Goal: Communication & Community: Answer question/provide support

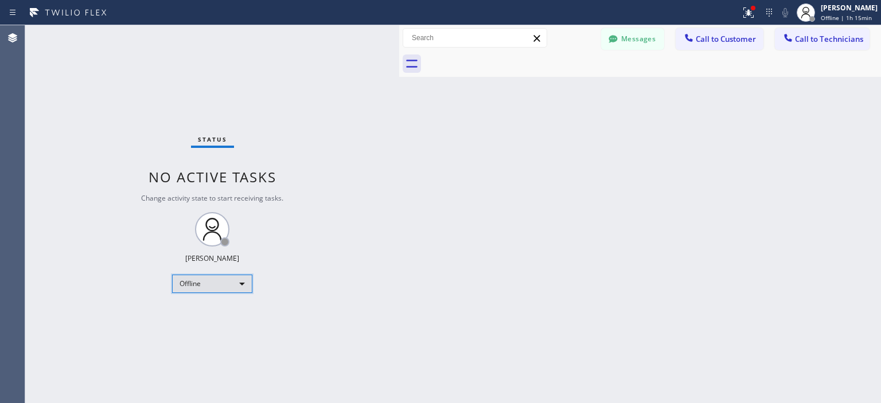
click at [228, 282] on div "Offline" at bounding box center [212, 284] width 80 height 18
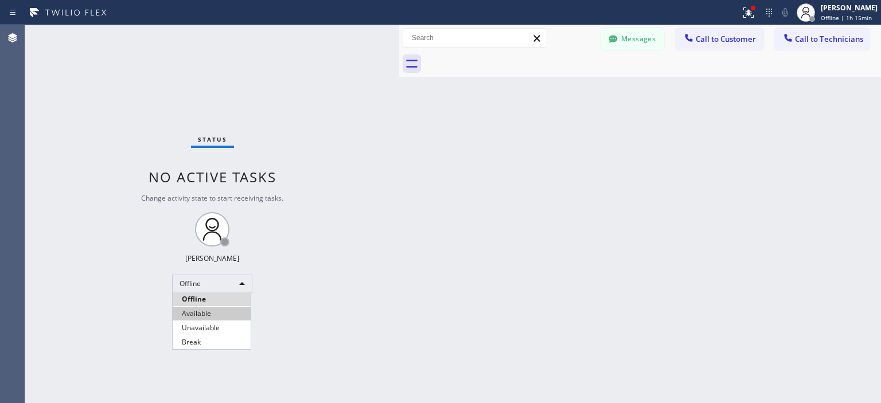
click at [221, 310] on li "Available" at bounding box center [212, 314] width 78 height 14
click at [831, 40] on span "Call to Technicians" at bounding box center [829, 39] width 68 height 10
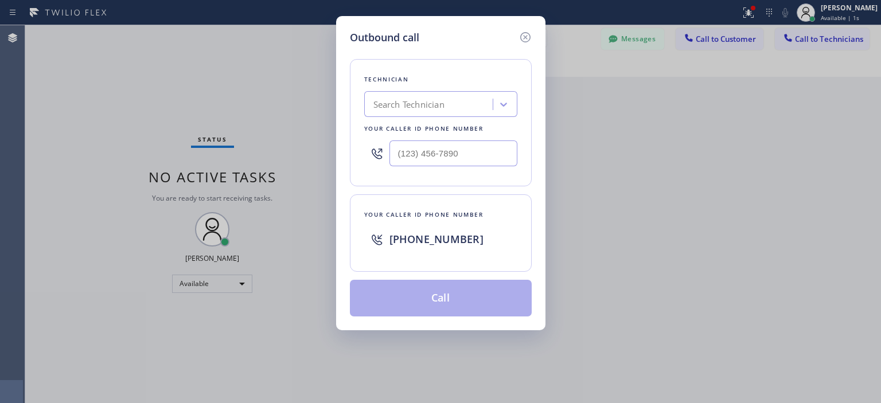
click at [427, 106] on div "Search Technician" at bounding box center [408, 104] width 71 height 13
type input "anth"
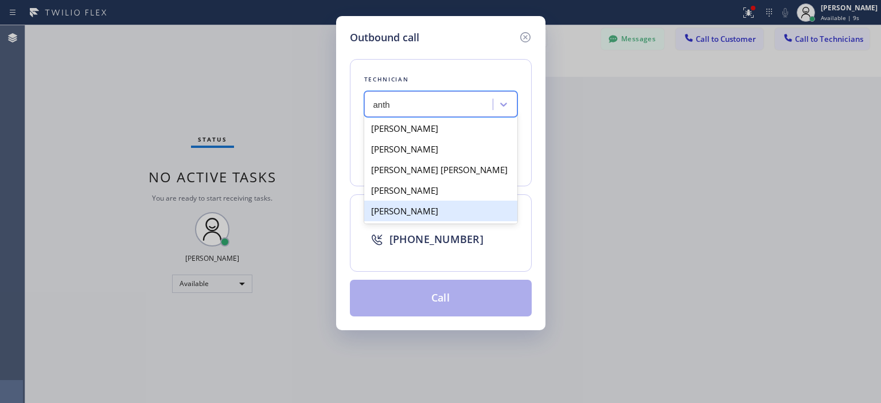
click at [486, 212] on div "[PERSON_NAME]" at bounding box center [440, 211] width 153 height 21
type input "[PHONE_NUMBER]"
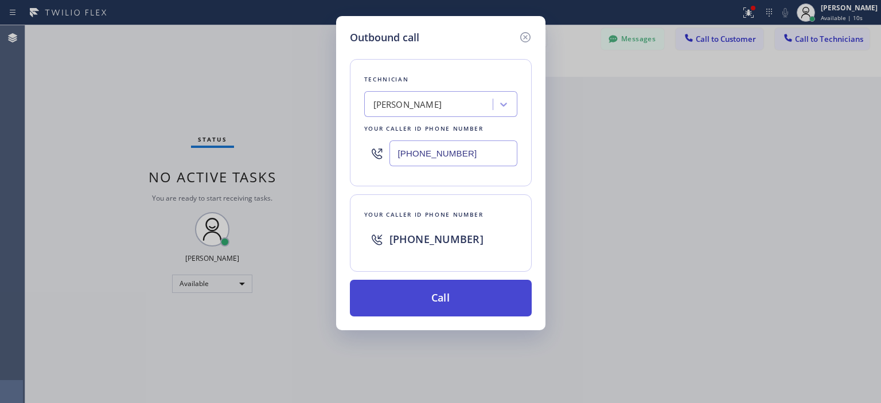
click at [461, 294] on button "Call" at bounding box center [441, 298] width 182 height 37
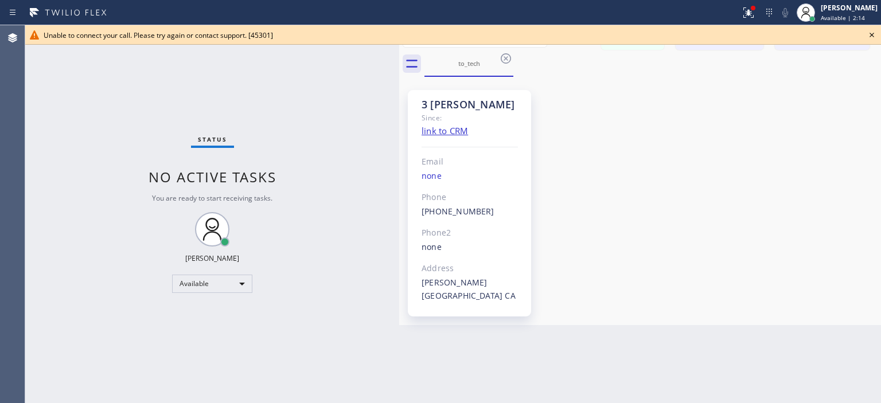
click at [40, 104] on div "Status No active tasks You are ready to start receiving tasks. [PERSON_NAME] Av…" at bounding box center [212, 214] width 374 height 378
click at [873, 36] on icon at bounding box center [871, 35] width 5 height 5
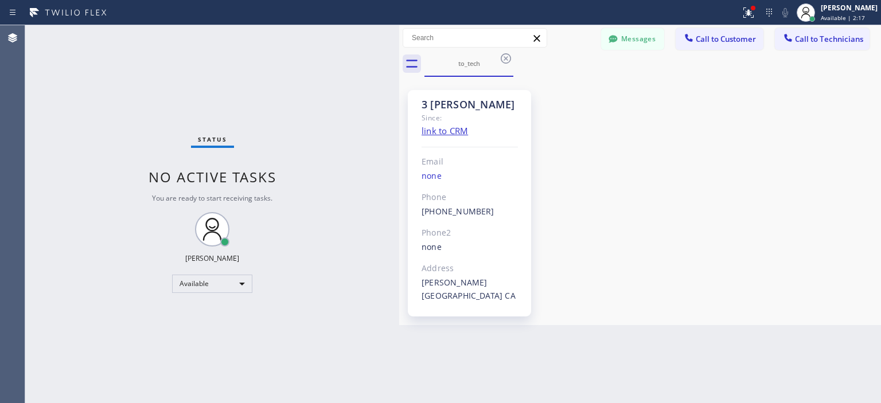
click at [511, 61] on icon at bounding box center [506, 59] width 14 height 14
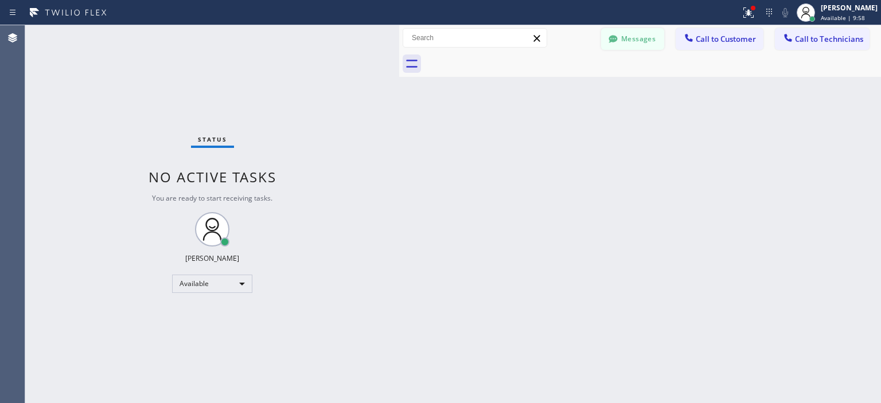
click at [641, 41] on button "Messages" at bounding box center [632, 39] width 63 height 22
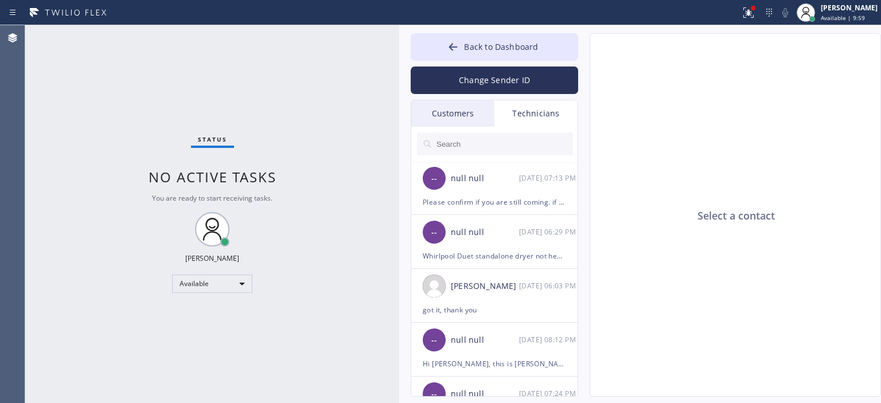
click at [459, 116] on div "Customers" at bounding box center [452, 113] width 83 height 26
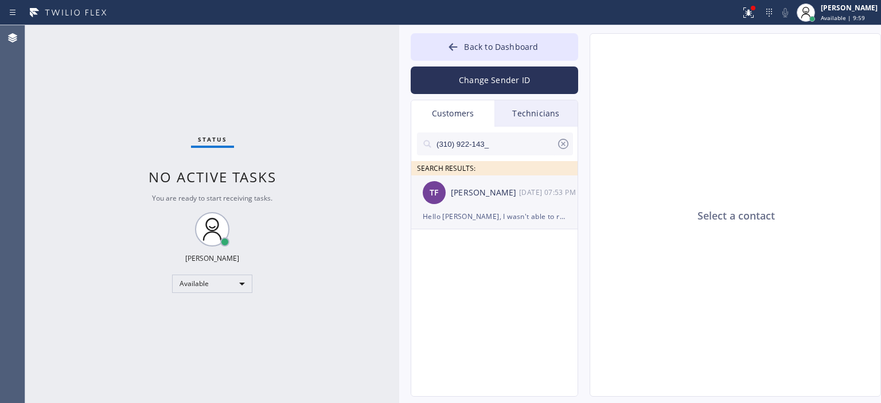
click at [512, 204] on div "TF [PERSON_NAME] [DATE] 07:53 PM" at bounding box center [494, 193] width 167 height 34
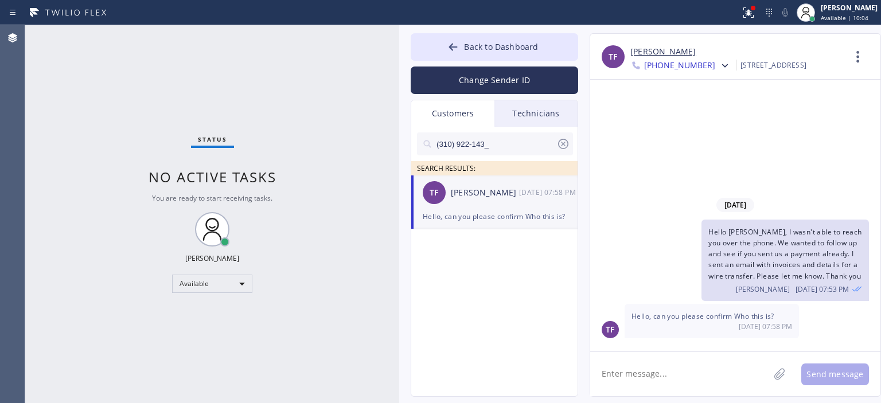
click at [668, 376] on textarea at bounding box center [679, 374] width 179 height 44
type textarea "[PERSON_NAME]"
click at [649, 52] on link "[PERSON_NAME]" at bounding box center [662, 51] width 65 height 13
click at [653, 388] on textarea "Yeap this is [PERSON_NAME] from 5 Star Air, we sent invoice to" at bounding box center [690, 374] width 200 height 44
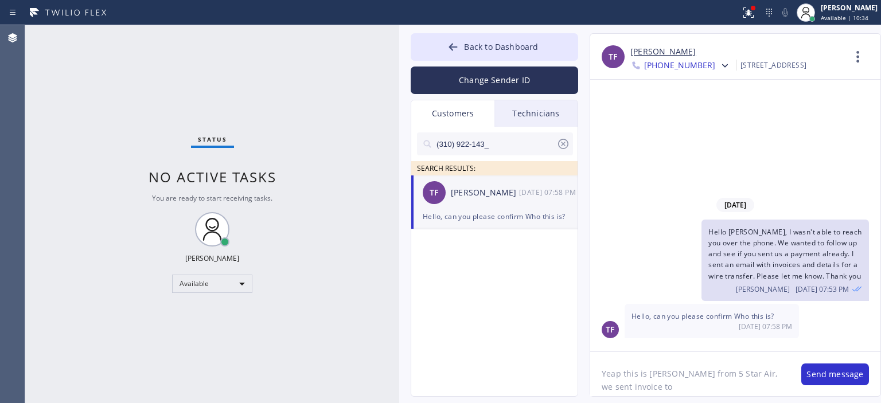
paste textarea "[EMAIL_ADDRESS][DOMAIN_NAME]"
click at [601, 391] on textarea "Yeap this is [PERSON_NAME] from 5 Star Air, we sent invoice to [EMAIL_ADDRESS][…" at bounding box center [690, 374] width 200 height 44
click at [248, 357] on div "Status No active tasks You are ready to start receiving tasks. [PERSON_NAME] Av…" at bounding box center [212, 214] width 374 height 378
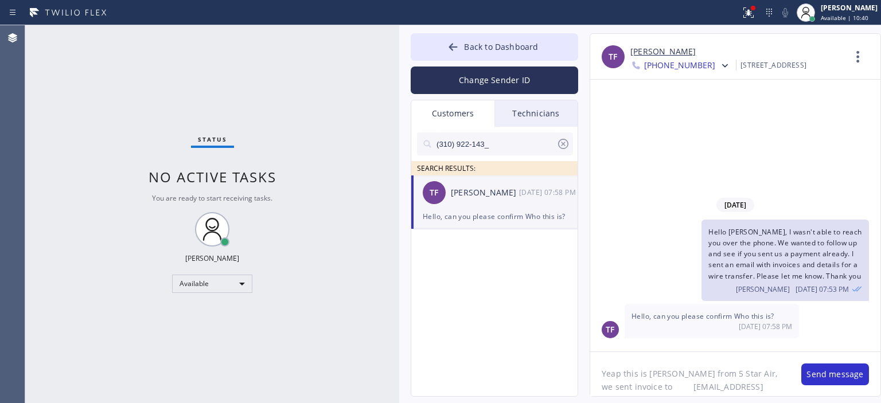
click at [618, 388] on textarea "Yeap this is [PERSON_NAME] from 5 Star Air, we sent invoice to [EMAIL_ADDRESS][…" at bounding box center [690, 374] width 200 height 44
click at [785, 377] on textarea "Yeap this is [PERSON_NAME] from 5 Star Air, we sent invoice to [EMAIL_ADDRESS][…" at bounding box center [690, 374] width 200 height 44
type textarea "Yeap this is [PERSON_NAME] from 5 Star Air, we sent invoices to [EMAIL_ADDRESS]…"
click at [830, 371] on button "Send message" at bounding box center [835, 375] width 68 height 22
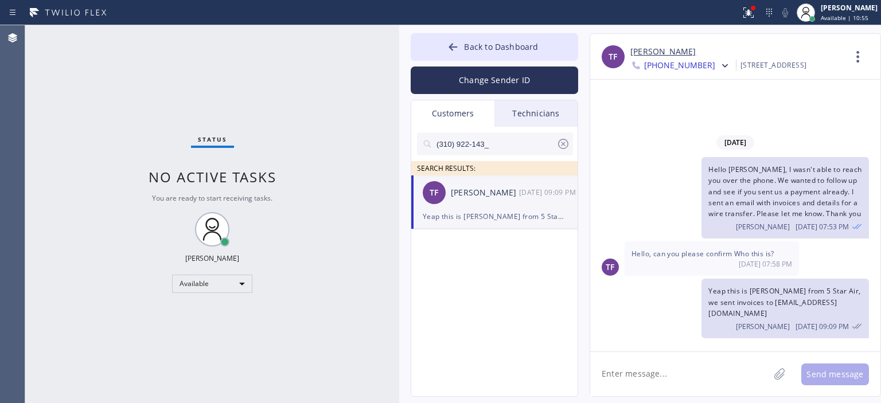
click at [564, 145] on icon at bounding box center [563, 144] width 10 height 10
click at [509, 79] on button "Change Sender ID" at bounding box center [494, 81] width 167 height 28
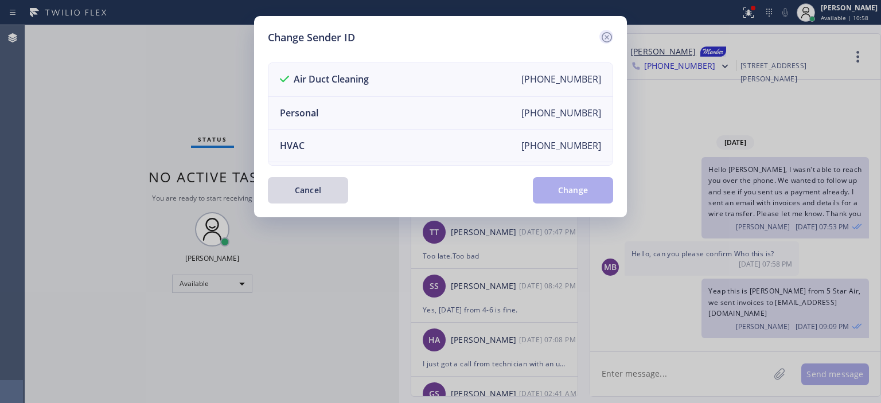
click at [604, 36] on icon at bounding box center [607, 37] width 14 height 14
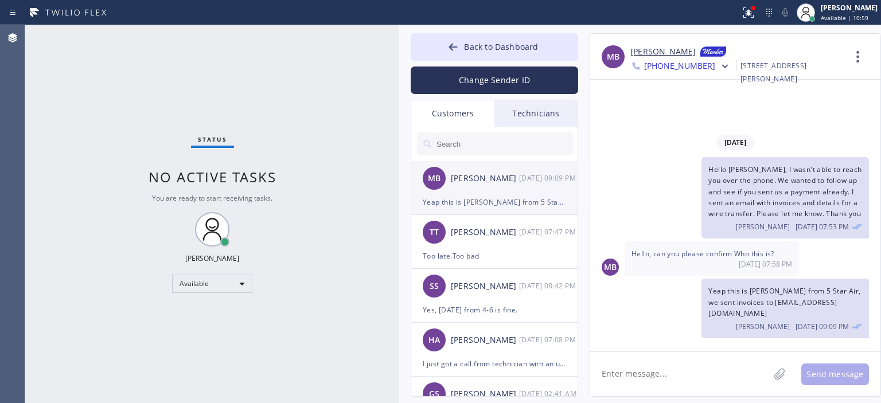
click at [516, 185] on div "MB [PERSON_NAME] [DATE] 09:09 PM" at bounding box center [494, 178] width 167 height 34
click at [505, 259] on div "Too late.Too bad" at bounding box center [494, 255] width 143 height 13
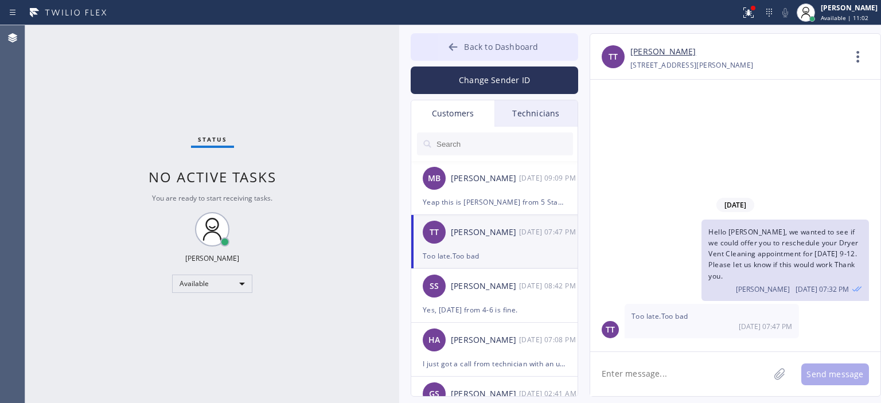
click at [445, 50] on button "Back to Dashboard" at bounding box center [494, 47] width 167 height 28
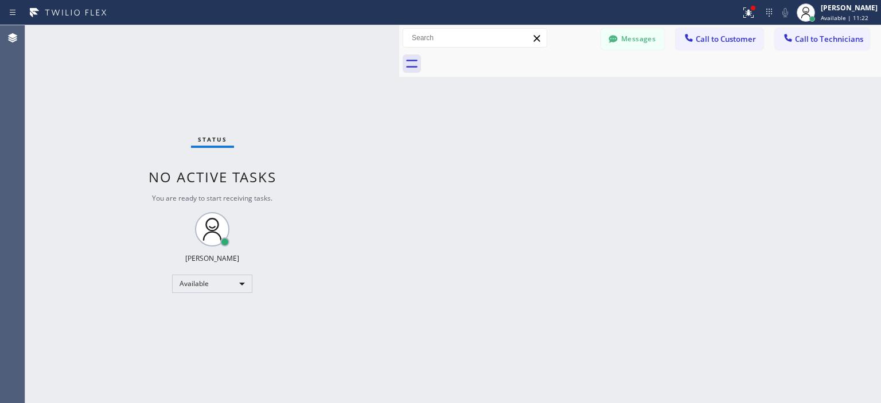
drag, startPoint x: 852, startPoint y: 182, endPoint x: 819, endPoint y: 171, distance: 34.3
click at [852, 182] on div "Back to Dashboard Change Sender ID Customers Technicians MB [PERSON_NAME] [DATE…" at bounding box center [640, 214] width 482 height 378
click at [626, 36] on button "Messages" at bounding box center [632, 39] width 63 height 22
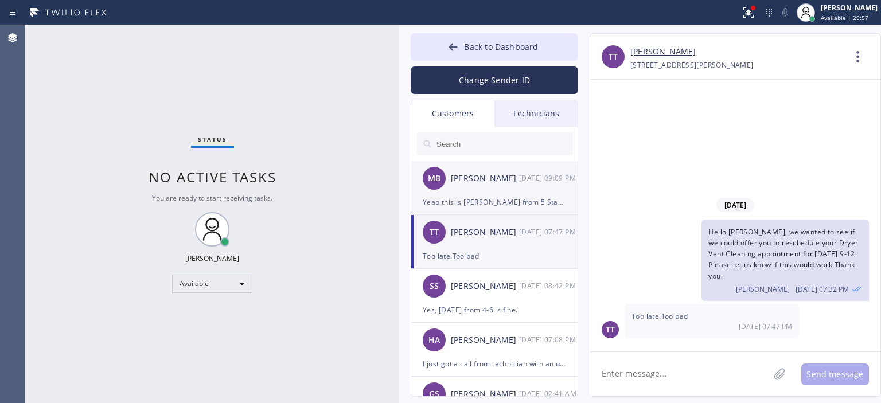
click at [482, 190] on div "MB [PERSON_NAME] [DATE] 09:09 PM" at bounding box center [494, 178] width 167 height 34
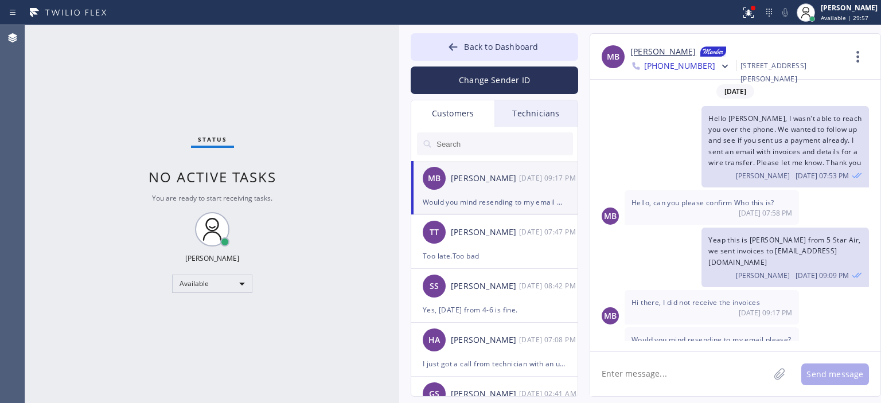
scroll to position [20, 0]
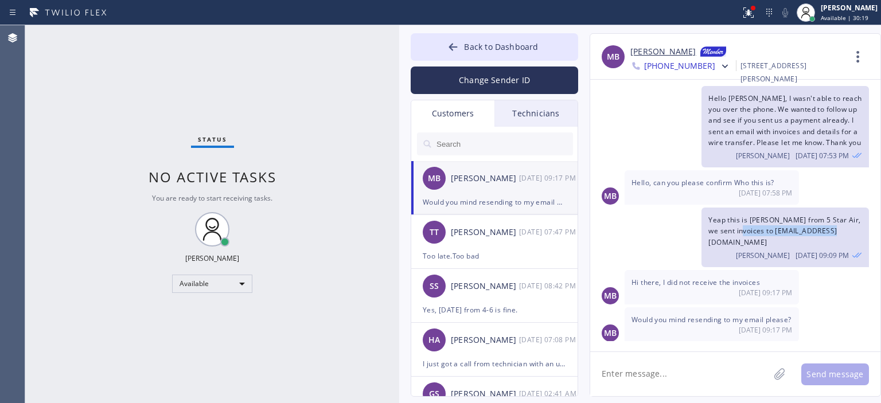
drag, startPoint x: 747, startPoint y: 228, endPoint x: 849, endPoint y: 228, distance: 102.7
click at [849, 228] on div "Yeap this is [PERSON_NAME] from 5 Star Air, we sent invoices to [EMAIL_ADDRESS]…" at bounding box center [784, 238] width 167 height 60
copy span "[EMAIL_ADDRESS][DOMAIN_NAME]"
click at [653, 387] on textarea at bounding box center [679, 374] width 179 height 44
click at [662, 385] on textarea at bounding box center [679, 374] width 179 height 44
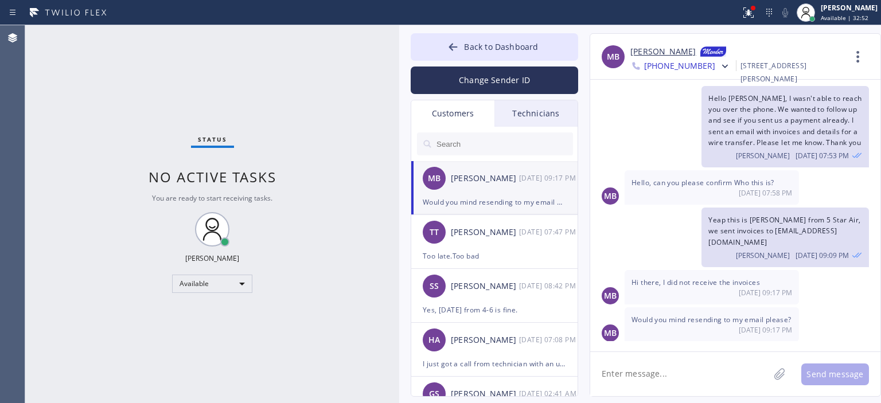
paste textarea "[EMAIL_ADDRESS][DOMAIN_NAME]"
click at [599, 377] on textarea "[EMAIL_ADDRESS][DOMAIN_NAME]" at bounding box center [690, 374] width 200 height 44
type textarea "would this be the best email?[EMAIL_ADDRESS][DOMAIN_NAME]"
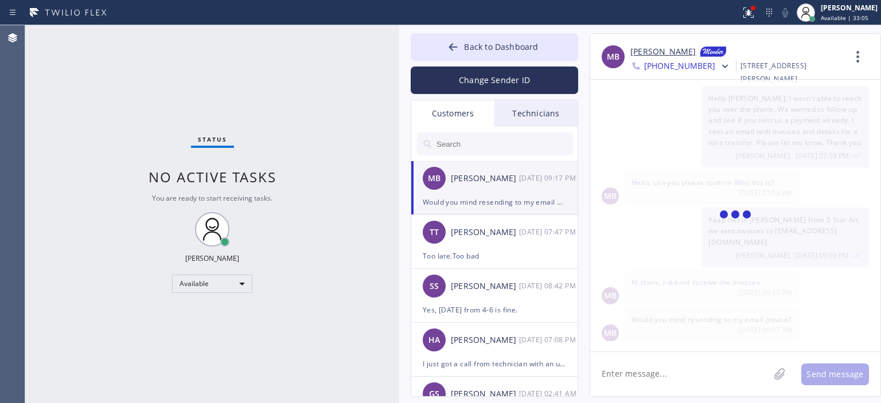
scroll to position [71, 0]
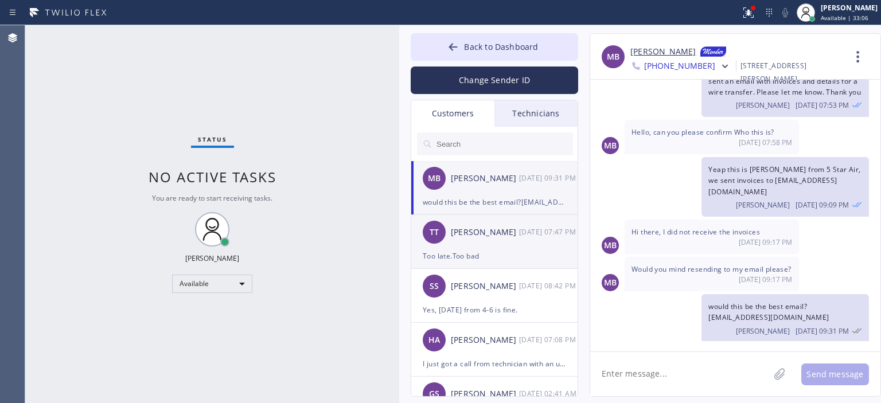
click at [480, 246] on div "TT [PERSON_NAME] [DATE] 07:47 PM" at bounding box center [494, 232] width 167 height 34
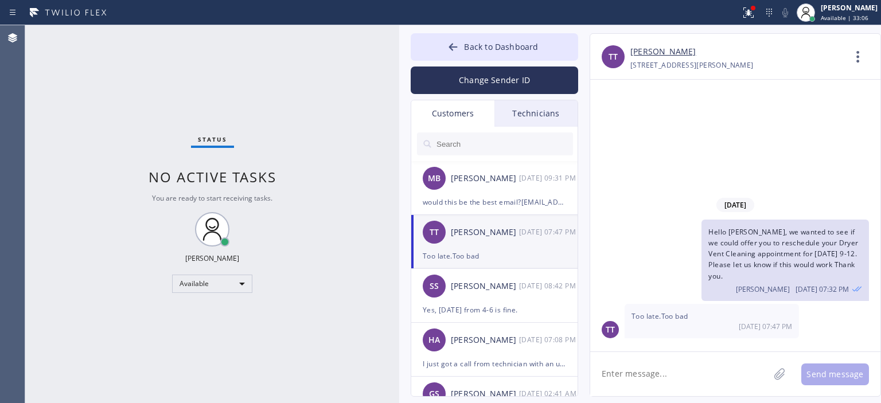
scroll to position [0, 0]
click at [490, 87] on button "Change Sender ID" at bounding box center [494, 81] width 167 height 28
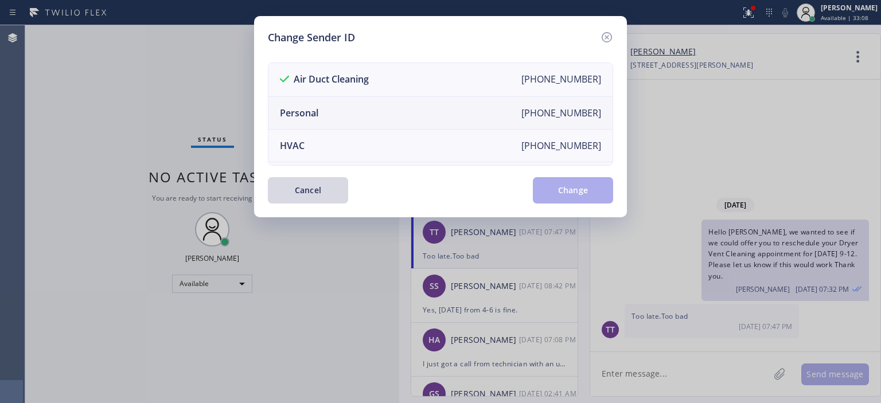
click at [387, 108] on li "Personal [PHONE_NUMBER]" at bounding box center [440, 113] width 344 height 33
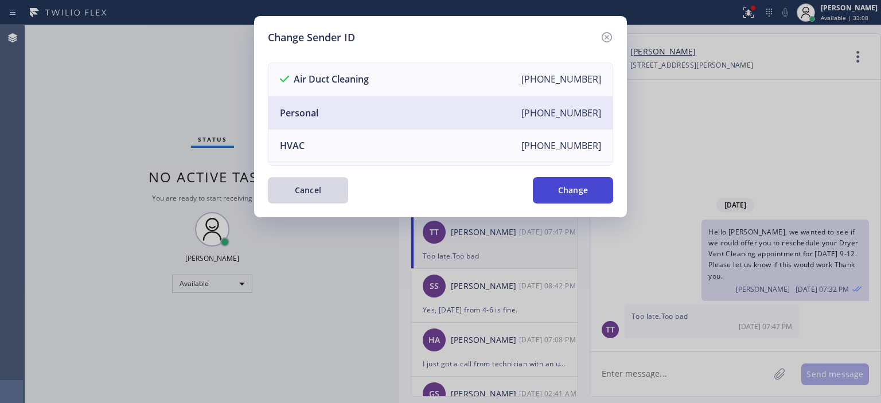
click at [567, 190] on button "Change" at bounding box center [573, 190] width 80 height 26
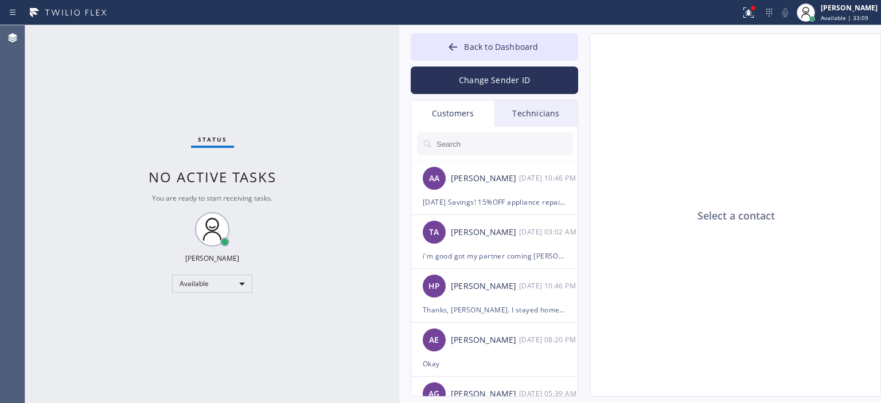
click at [536, 118] on div "Technicians" at bounding box center [535, 113] width 83 height 26
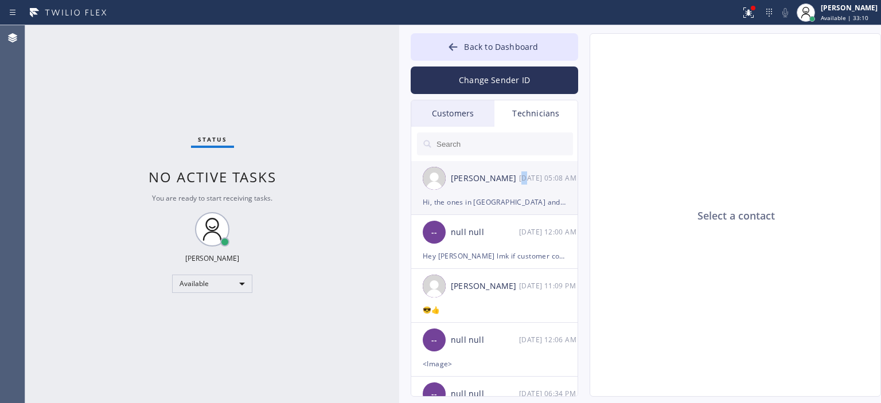
click at [524, 182] on div "[DATE] 05:08 AM" at bounding box center [549, 177] width 60 height 13
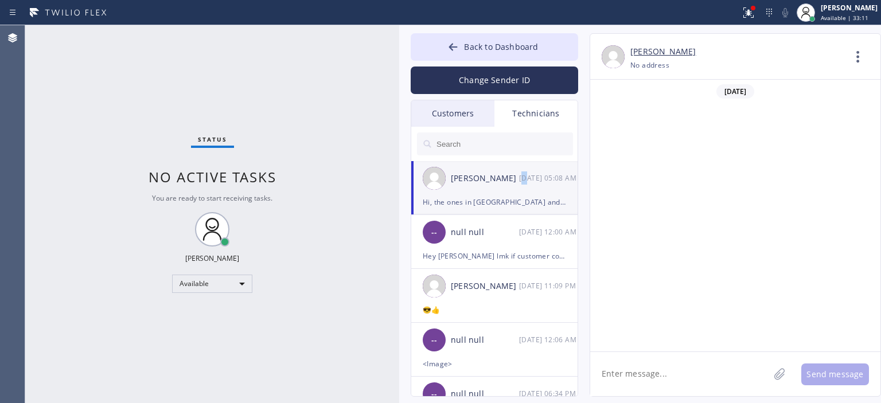
scroll to position [54156, 0]
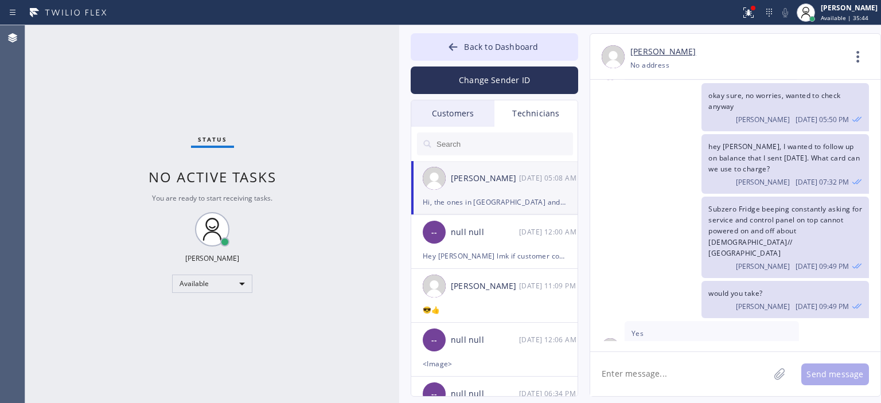
click at [653, 378] on textarea at bounding box center [679, 374] width 179 height 44
type textarea "Okay got it, in this case it would be $210.00 What card can we use?"
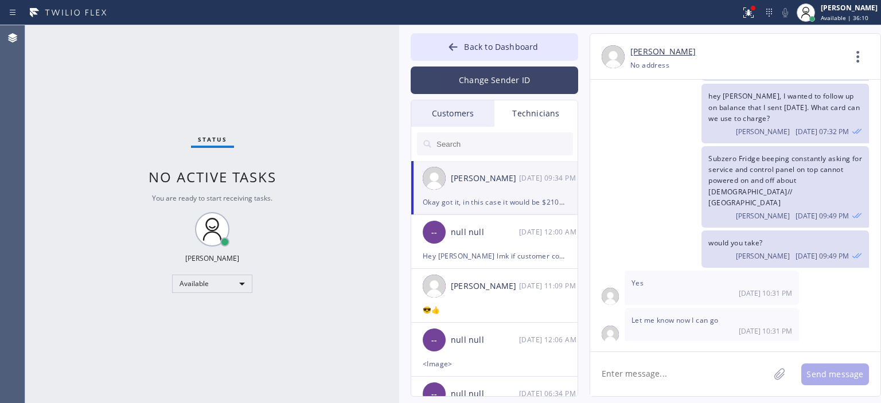
click at [477, 85] on button "Change Sender ID" at bounding box center [494, 81] width 167 height 28
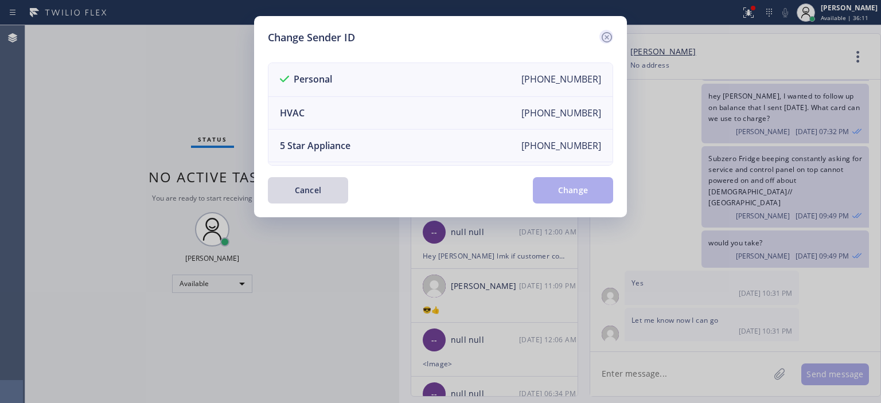
click at [606, 37] on icon at bounding box center [607, 37] width 10 height 10
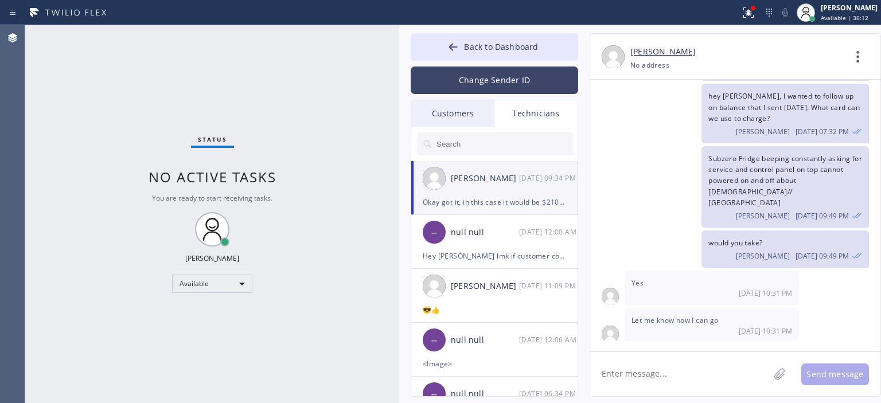
click at [473, 84] on button "Change Sender ID" at bounding box center [494, 81] width 167 height 28
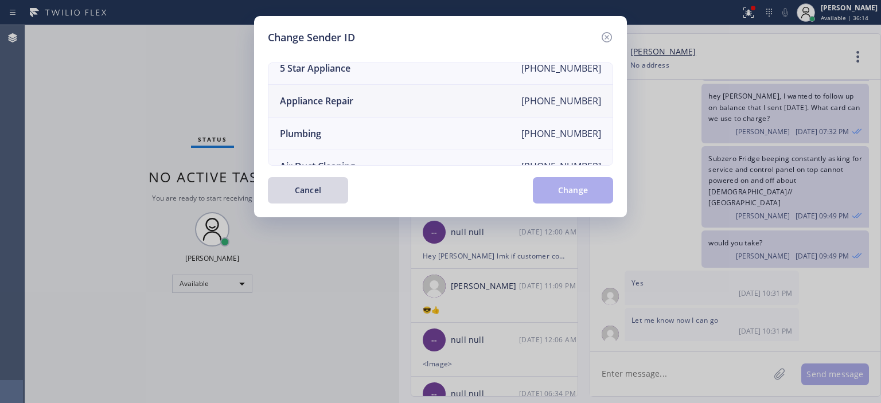
scroll to position [134, 0]
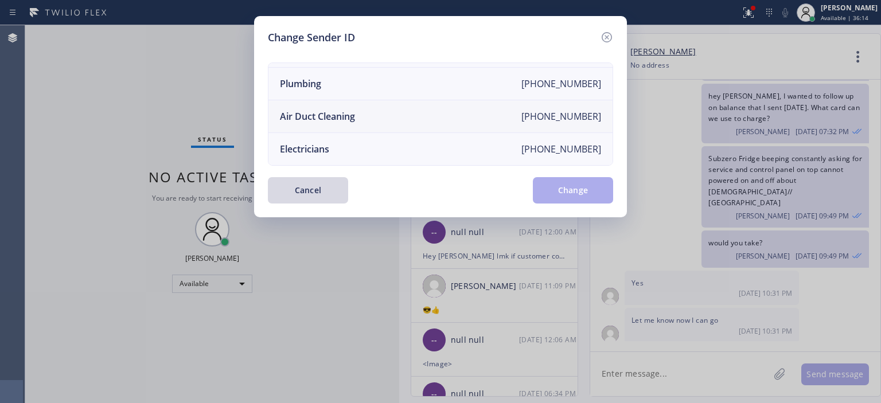
click at [373, 104] on li "Air Duct Cleaning [PHONE_NUMBER]" at bounding box center [440, 116] width 344 height 33
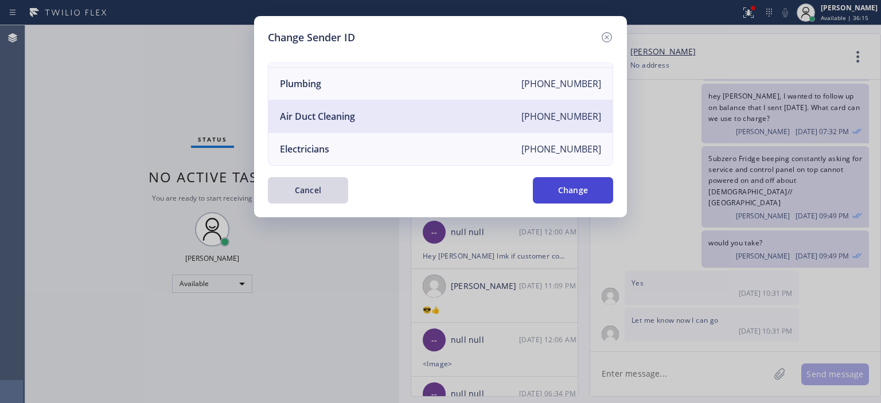
click at [578, 185] on button "Change" at bounding box center [573, 190] width 80 height 26
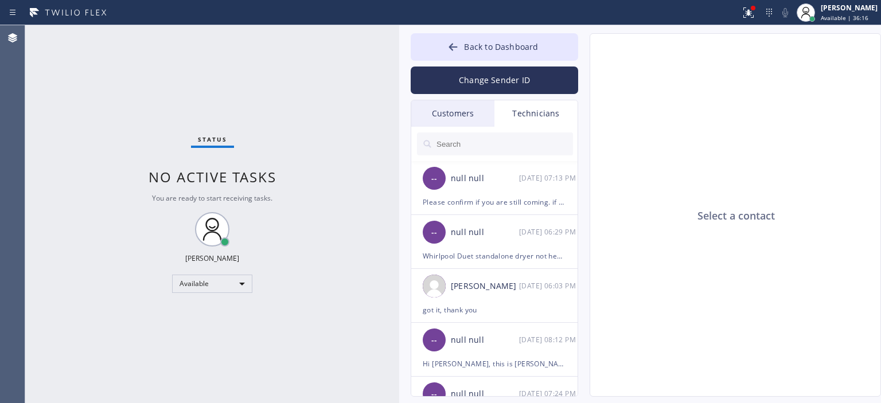
click at [468, 120] on div "Customers" at bounding box center [452, 113] width 83 height 26
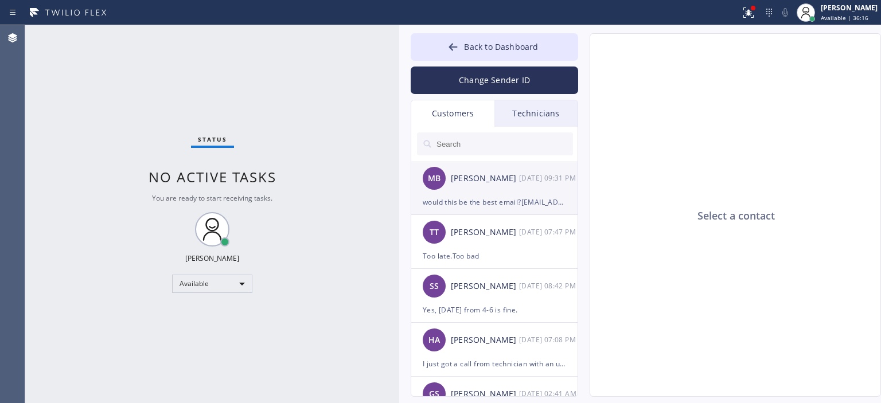
click at [513, 184] on div "[PERSON_NAME]" at bounding box center [485, 178] width 68 height 13
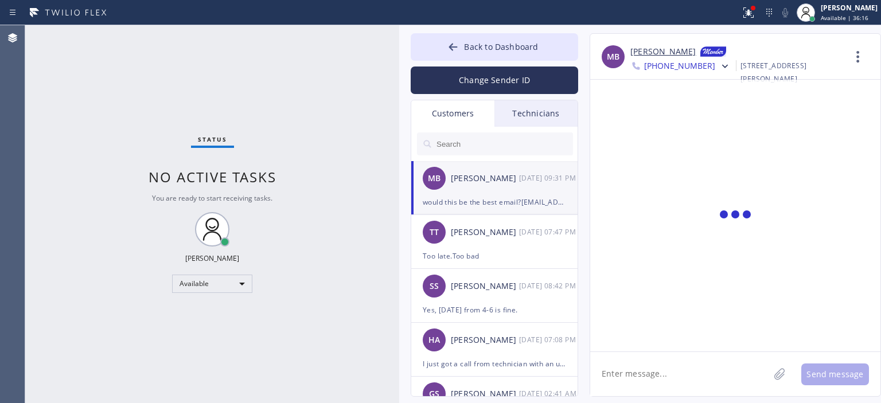
scroll to position [71, 0]
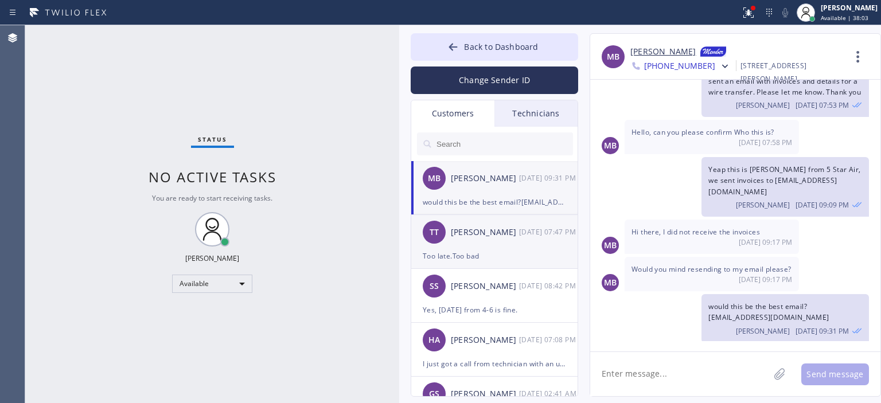
click at [500, 245] on div "TT [PERSON_NAME] [DATE] 07:47 PM" at bounding box center [494, 232] width 167 height 34
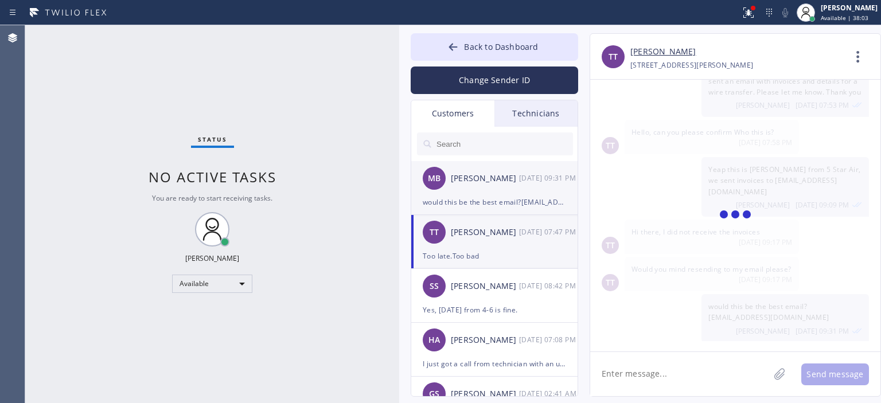
scroll to position [0, 0]
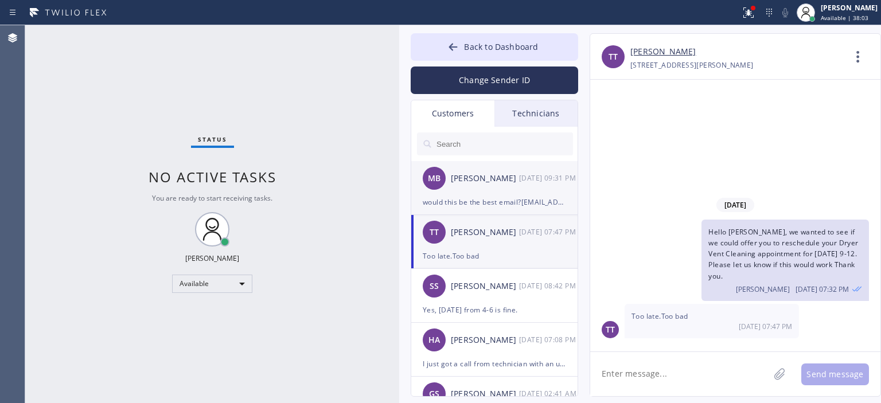
click at [516, 196] on div "would this be the best email?[EMAIL_ADDRESS][DOMAIN_NAME]" at bounding box center [494, 202] width 143 height 13
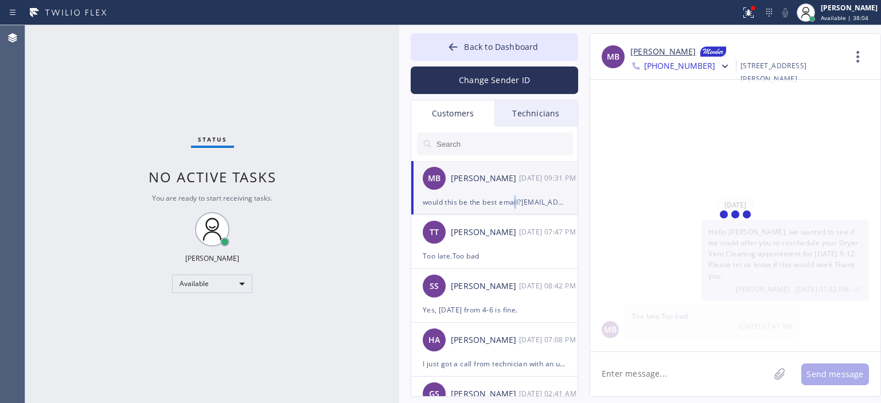
scroll to position [71, 0]
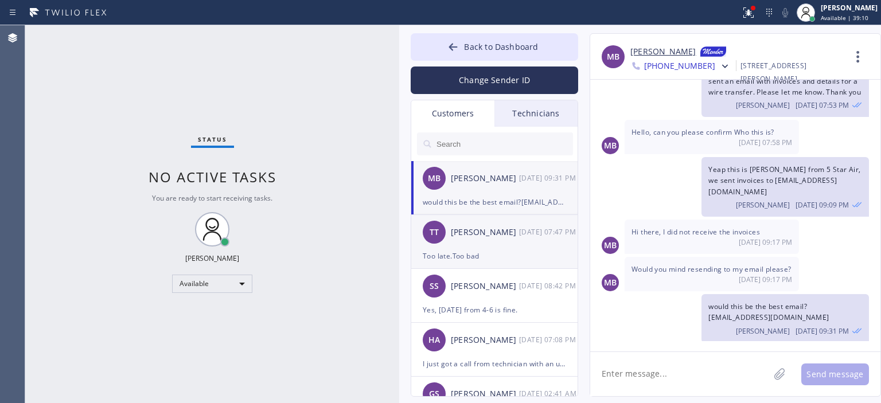
click at [481, 253] on div "Too late.Too bad" at bounding box center [494, 255] width 143 height 13
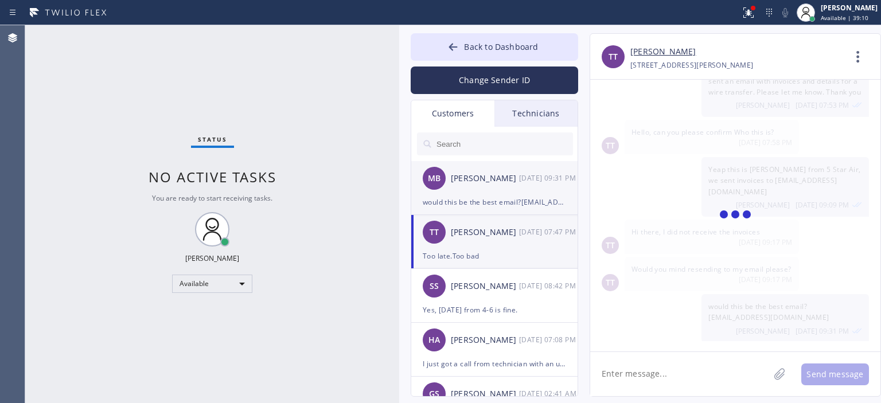
scroll to position [0, 0]
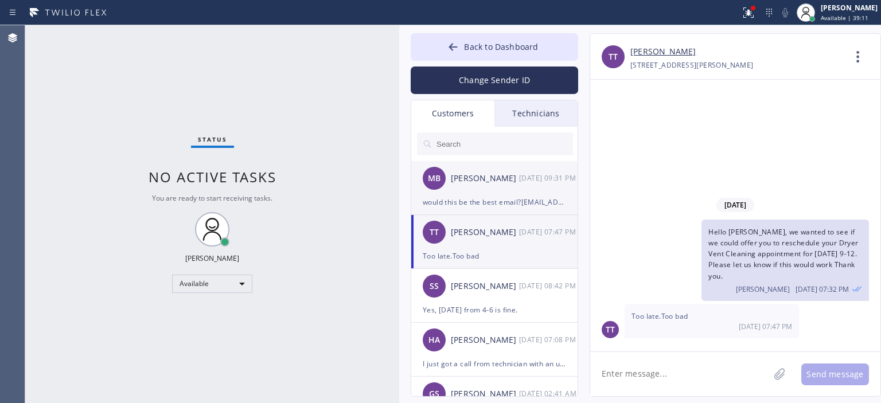
click at [482, 198] on div "would this be the best email?[EMAIL_ADDRESS][DOMAIN_NAME]" at bounding box center [494, 202] width 143 height 13
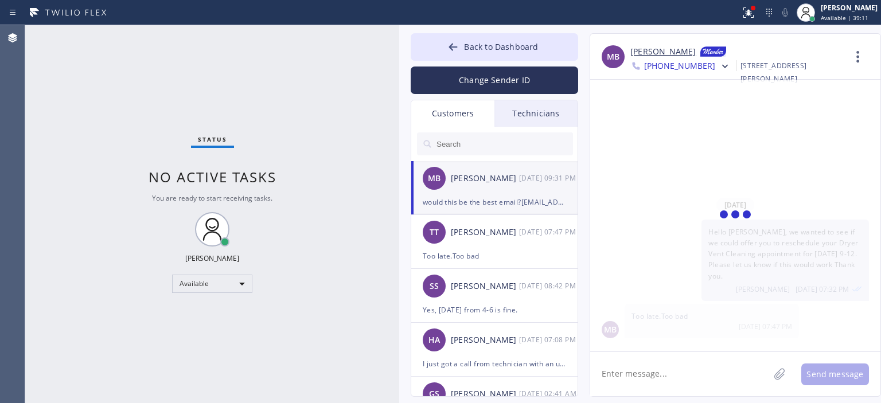
scroll to position [108, 0]
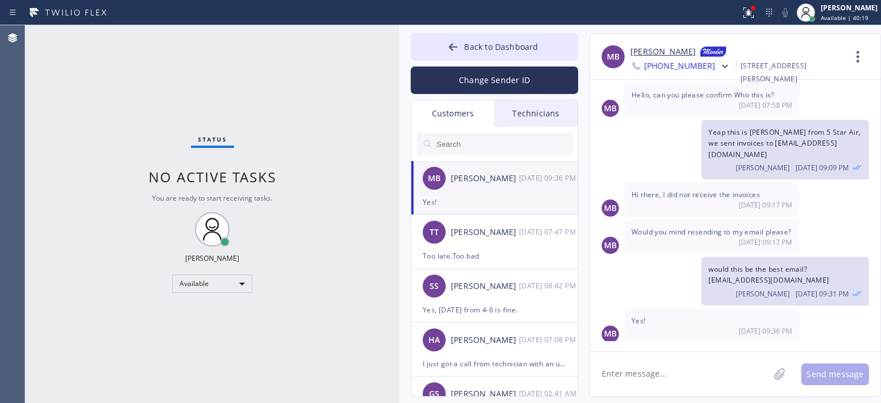
click at [658, 375] on textarea at bounding box center [679, 374] width 179 height 44
click at [658, 375] on textarea "Okay great, just sent it again. Please let me know once you check it" at bounding box center [690, 374] width 200 height 44
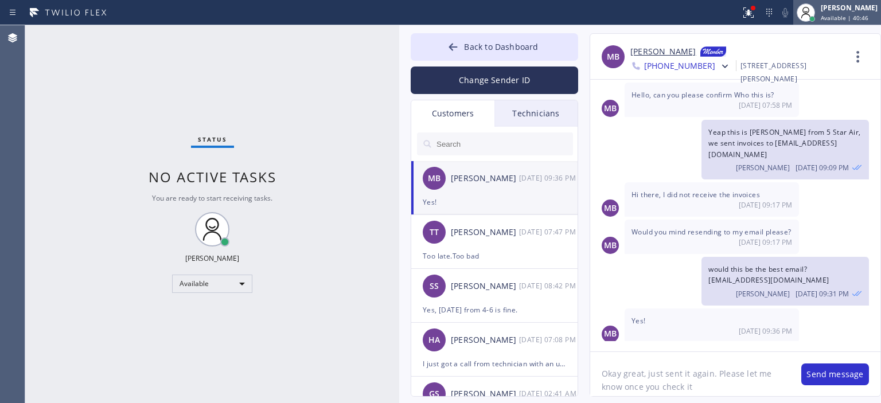
type textarea "Okay great, just sent it again. Please let me know once you check it"
click at [684, 386] on textarea "Okay great, just sent it again. Please let me know once you check it" at bounding box center [690, 374] width 200 height 44
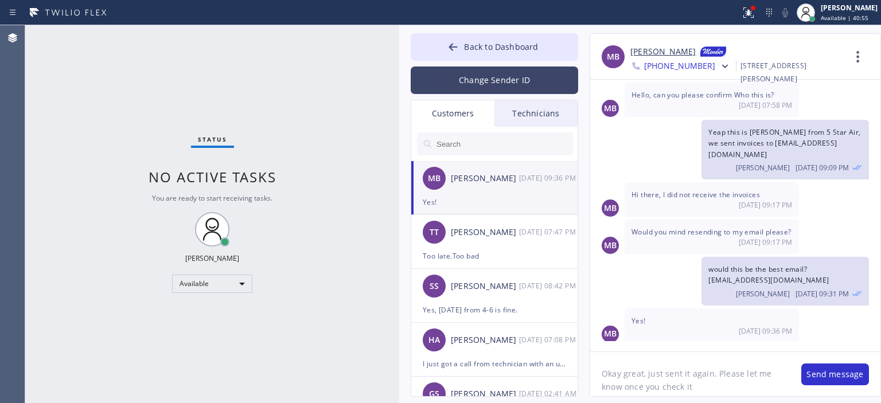
click at [492, 87] on button "Change Sender ID" at bounding box center [494, 81] width 167 height 28
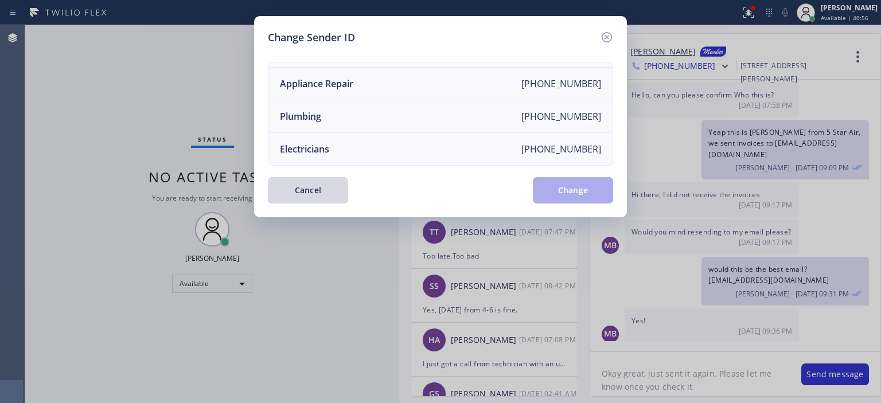
scroll to position [0, 0]
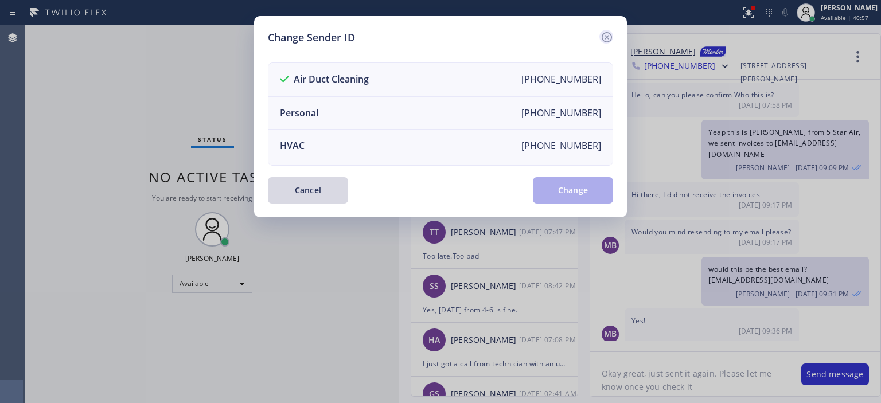
click at [607, 34] on icon at bounding box center [607, 37] width 14 height 14
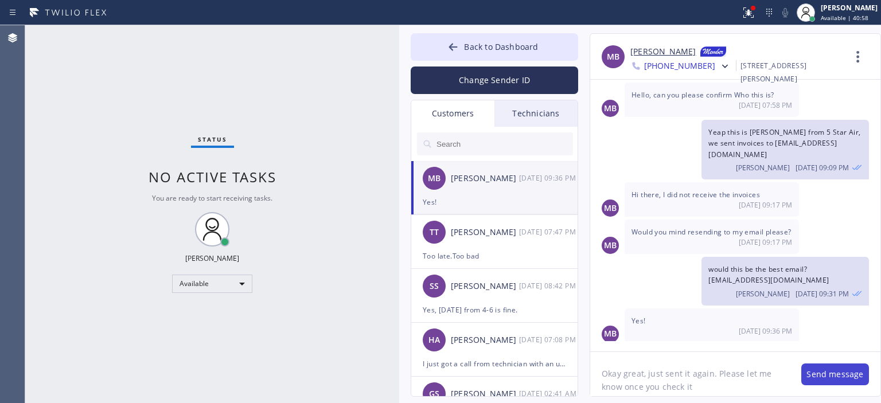
click at [824, 371] on button "Send message" at bounding box center [835, 375] width 68 height 22
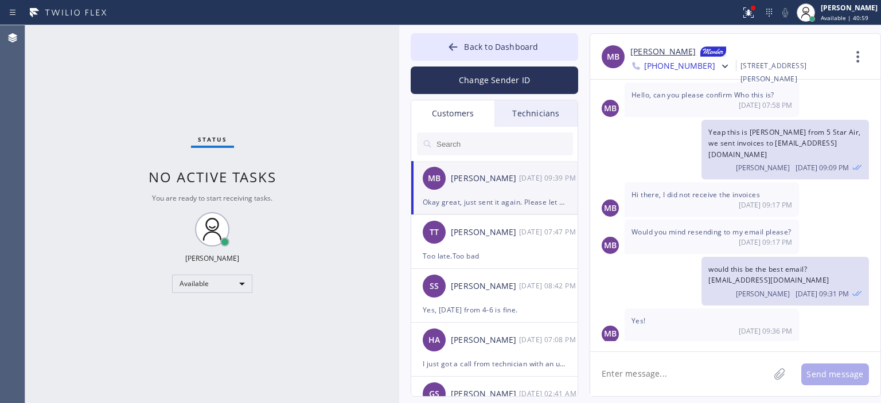
scroll to position [158, 0]
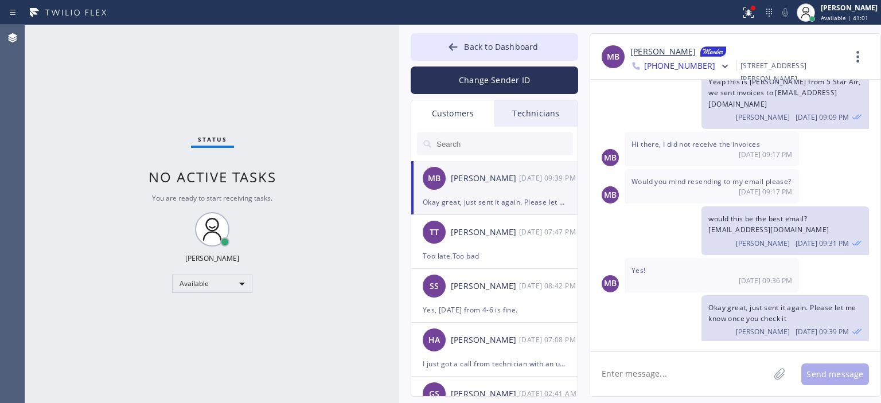
click at [531, 117] on div "Technicians" at bounding box center [535, 113] width 83 height 26
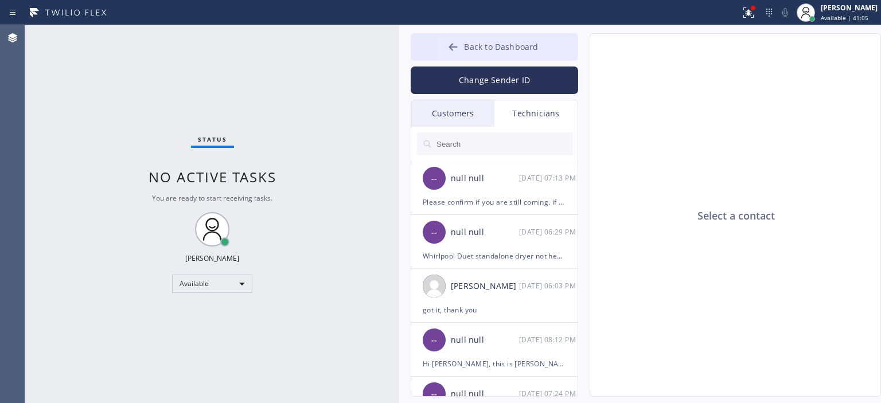
click at [436, 44] on button "Back to Dashboard" at bounding box center [494, 47] width 167 height 28
